Goal: Navigation & Orientation: Find specific page/section

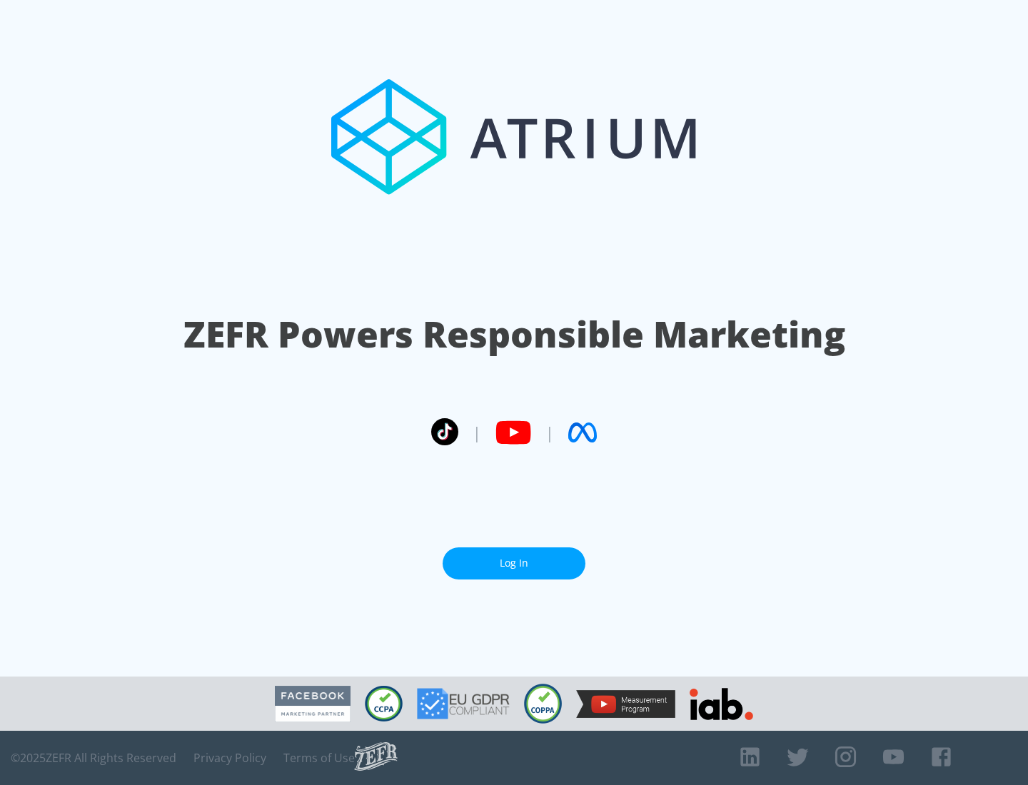
click at [514, 563] on link "Log In" at bounding box center [513, 563] width 143 height 32
